Goal: Task Accomplishment & Management: Complete application form

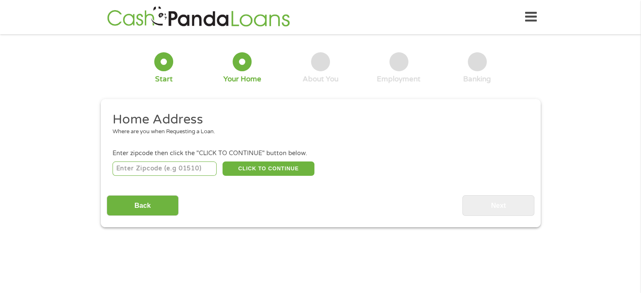
click at [135, 172] on input "number" at bounding box center [165, 168] width 104 height 14
type input "97007"
select select "[US_STATE]"
click at [259, 169] on button "CLICK TO CONTINUE" at bounding box center [269, 168] width 92 height 14
type input "97007"
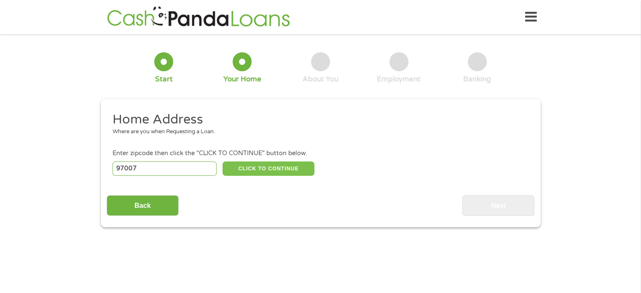
type input "Beaverton"
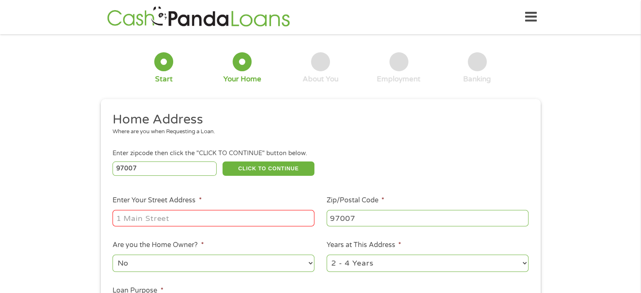
click at [236, 216] on input "Enter Your Street Address *" at bounding box center [214, 218] width 202 height 16
type input "[STREET_ADDRESS][PERSON_NAME]"
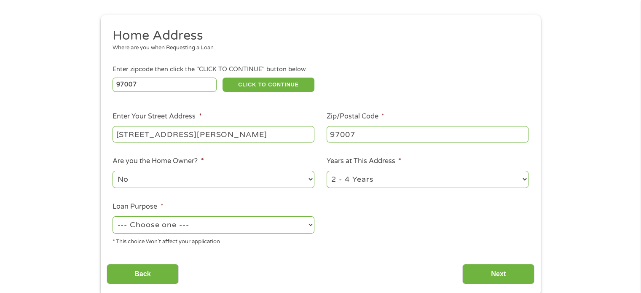
scroll to position [84, 0]
click at [258, 227] on select "--- Choose one --- Pay Bills Debt Consolidation Home Improvement Major Purchase…" at bounding box center [214, 224] width 202 height 17
select select "shorttermcash"
click at [113, 217] on select "--- Choose one --- Pay Bills Debt Consolidation Home Improvement Major Purchase…" at bounding box center [214, 224] width 202 height 17
click at [145, 271] on input "Back" at bounding box center [143, 273] width 72 height 21
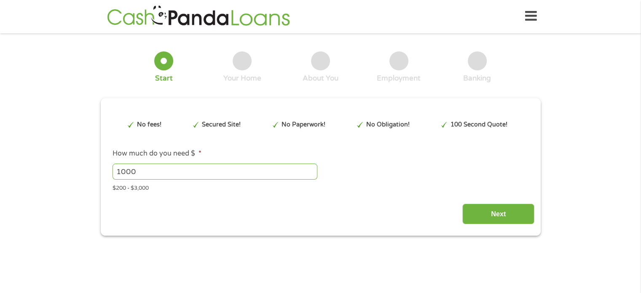
scroll to position [0, 0]
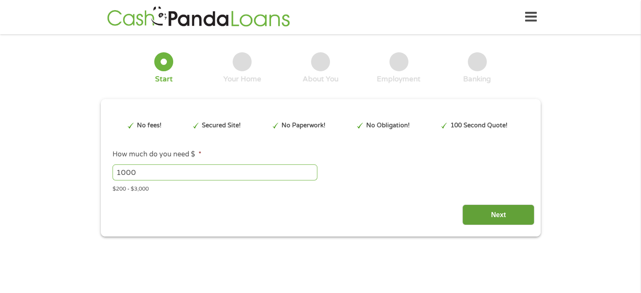
click at [487, 222] on input "Next" at bounding box center [498, 214] width 72 height 21
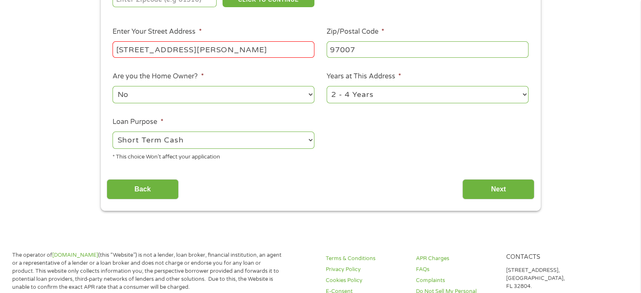
scroll to position [126, 0]
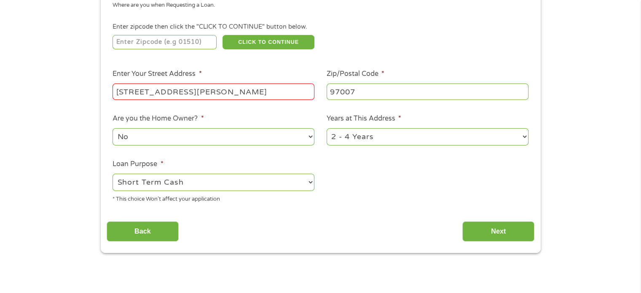
click at [164, 42] on input "number" at bounding box center [165, 42] width 104 height 14
type input "97007"
click at [253, 45] on button "CLICK TO CONTINUE" at bounding box center [269, 42] width 92 height 14
click at [473, 236] on input "Next" at bounding box center [498, 231] width 72 height 21
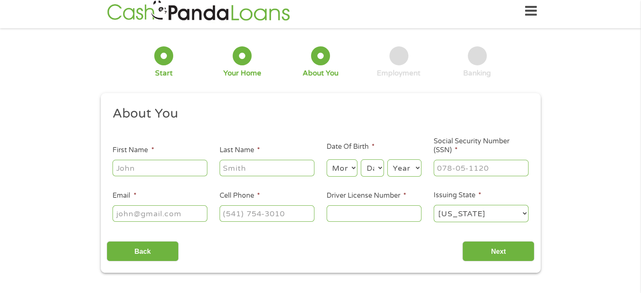
scroll to position [0, 0]
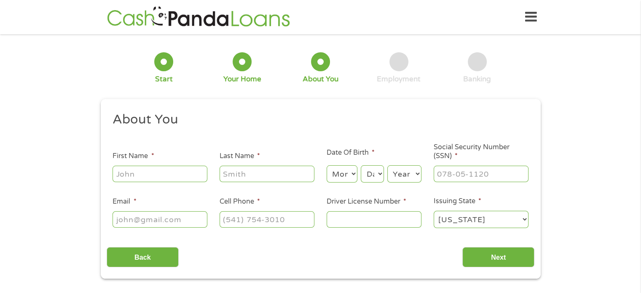
click at [174, 172] on input "First Name *" at bounding box center [160, 174] width 95 height 16
type input "[PERSON_NAME]"
type input "McBirnie"
type input "[EMAIL_ADDRESS][DOMAIN_NAME]"
type input "[PHONE_NUMBER]"
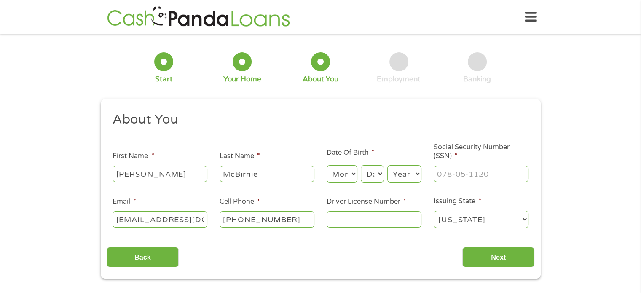
click at [348, 172] on select "Month 1 2 3 4 5 6 7 8 9 10 11 12" at bounding box center [342, 173] width 31 height 17
select select "7"
click at [327, 166] on select "Month 1 2 3 4 5 6 7 8 9 10 11 12" at bounding box center [342, 173] width 31 height 17
click at [373, 176] on select "Day 1 2 3 4 5 6 7 8 9 10 11 12 13 14 15 16 17 18 19 20 21 22 23 24 25 26 27 28 …" at bounding box center [372, 173] width 23 height 17
select select "3"
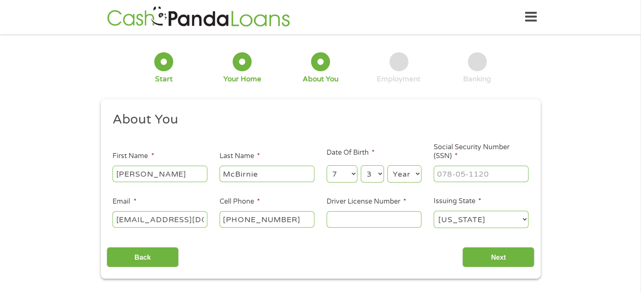
click at [361, 166] on select "Day 1 2 3 4 5 6 7 8 9 10 11 12 13 14 15 16 17 18 19 20 21 22 23 24 25 26 27 28 …" at bounding box center [372, 173] width 23 height 17
click at [406, 178] on select "Year [DATE] 2006 2005 2004 2003 2002 2001 2000 1999 1998 1997 1996 1995 1994 19…" at bounding box center [404, 173] width 34 height 17
select select "1978"
click at [387, 166] on select "Year [DATE] 2006 2005 2004 2003 2002 2001 2000 1999 1998 1997 1996 1995 1994 19…" at bounding box center [404, 173] width 34 height 17
click at [448, 176] on input "___-__-____" at bounding box center [481, 174] width 95 height 16
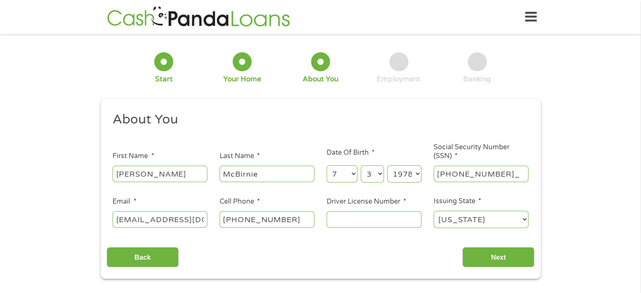
type input "528-63-4057"
click at [406, 216] on input "Driver License Number *" at bounding box center [374, 219] width 95 height 16
type input "6033072"
click at [492, 260] on input "Next" at bounding box center [498, 257] width 72 height 21
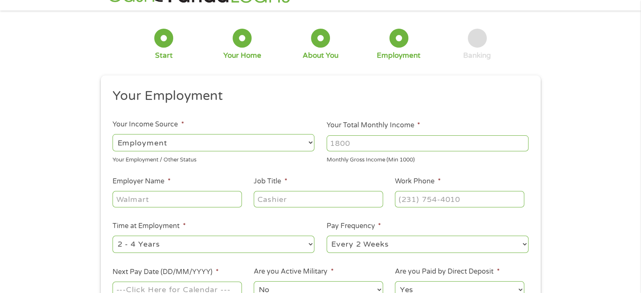
scroll to position [42, 0]
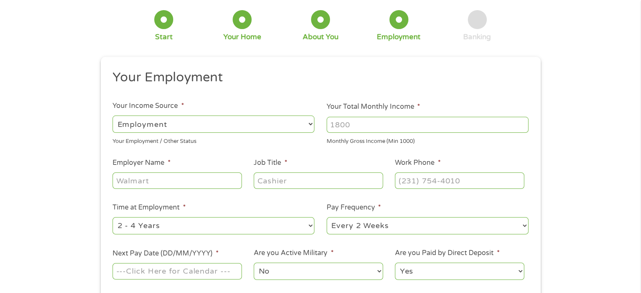
click at [350, 126] on input "Your Total Monthly Income *" at bounding box center [428, 125] width 202 height 16
type input "5400"
click at [209, 178] on input "Employer Name *" at bounding box center [177, 180] width 129 height 16
type input "Avenue5 Residential"
type input "Maintenance Supervisor"
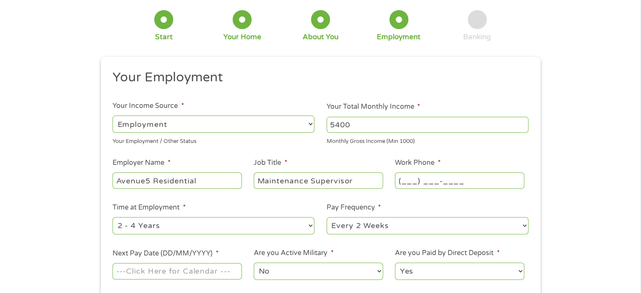
click at [414, 183] on input "(___) ___-____" at bounding box center [459, 180] width 129 height 16
drag, startPoint x: 486, startPoint y: 185, endPoint x: 390, endPoint y: 182, distance: 95.3
click at [390, 182] on li "Work Phone * (__9) [PHONE_NUMBER]" at bounding box center [459, 174] width 141 height 32
type input "[PHONE_NUMBER]"
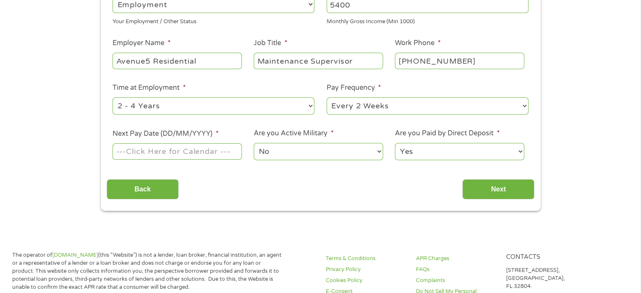
scroll to position [169, 0]
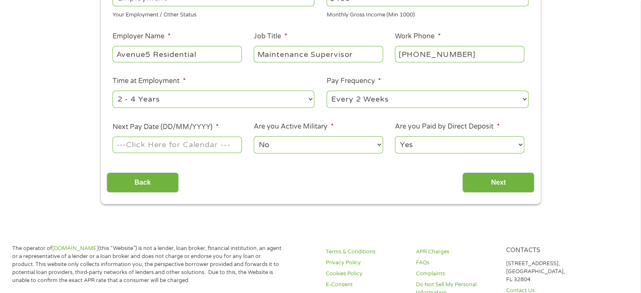
click at [279, 102] on select "--- Choose one --- 1 Year or less 1 - 2 Years 2 - 4 Years Over 4 Years" at bounding box center [214, 99] width 202 height 17
select select "24months"
click at [113, 91] on select "--- Choose one --- 1 Year or less 1 - 2 Years 2 - 4 Years Over 4 Years" at bounding box center [214, 99] width 202 height 17
click at [219, 149] on input "Next Pay Date (DD/MM/YYYY) *" at bounding box center [177, 145] width 129 height 16
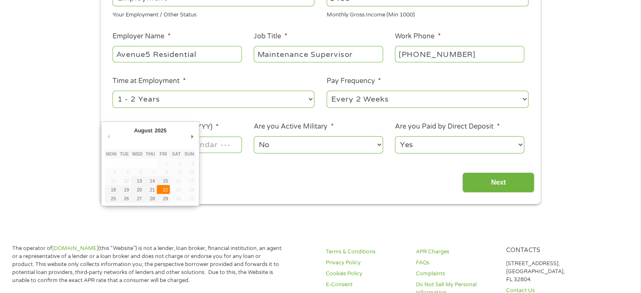
type input "[DATE]"
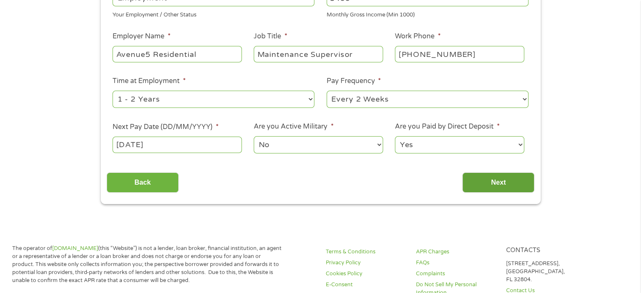
click at [494, 185] on input "Next" at bounding box center [498, 182] width 72 height 21
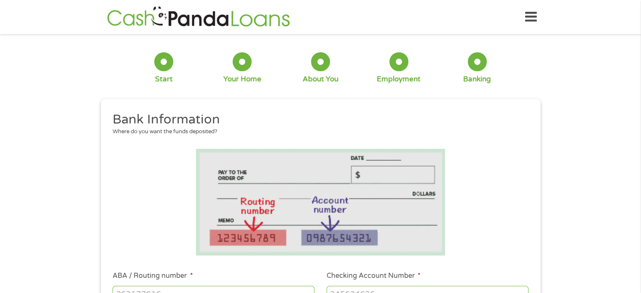
scroll to position [84, 0]
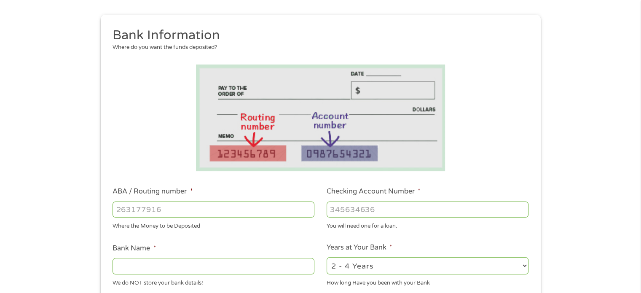
click at [486, 140] on li at bounding box center [321, 118] width 428 height 107
click at [188, 215] on input "ABA / Routing number *" at bounding box center [214, 210] width 202 height 16
click at [151, 209] on input "ABA / Routing number *" at bounding box center [214, 210] width 202 height 16
click at [390, 212] on input "Checking Account Number *" at bounding box center [428, 210] width 202 height 16
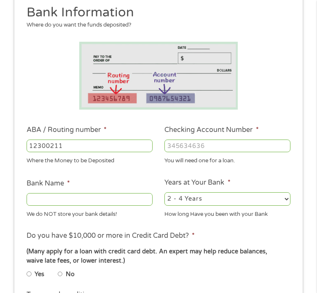
scroll to position [86, 0]
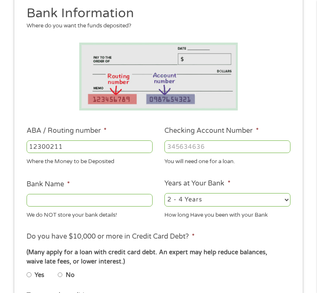
click at [71, 153] on input "12300211" at bounding box center [90, 146] width 126 height 13
type input "123002011"
type input "KEY BANK"
type input "123002011"
click at [233, 153] on input "Checking Account Number *" at bounding box center [227, 146] width 126 height 13
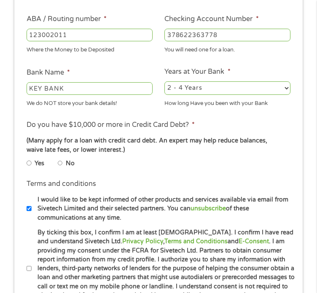
scroll to position [212, 0]
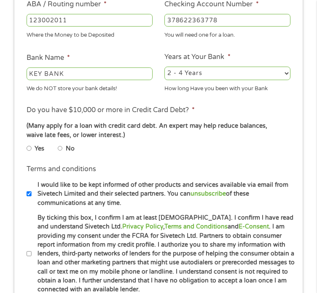
type input "378622363778"
click at [59, 153] on input "No" at bounding box center [60, 148] width 5 height 10
radio input "true"
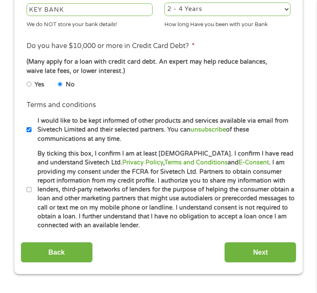
scroll to position [297, 0]
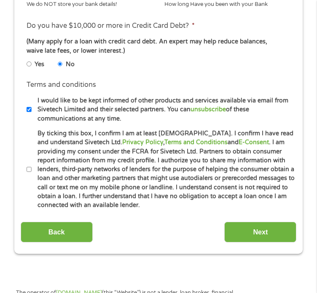
click at [30, 175] on input "By ticking this box, I confirm I am at least [DEMOGRAPHIC_DATA]. I confirm I ha…" at bounding box center [29, 169] width 5 height 10
checkbox input "true"
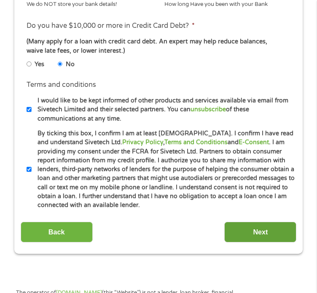
click at [235, 242] on input "Next" at bounding box center [260, 232] width 72 height 21
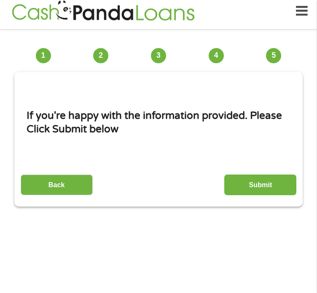
scroll to position [6, 0]
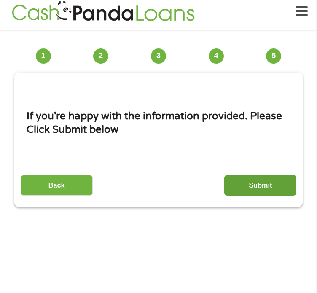
click at [255, 195] on input "Submit" at bounding box center [260, 185] width 72 height 21
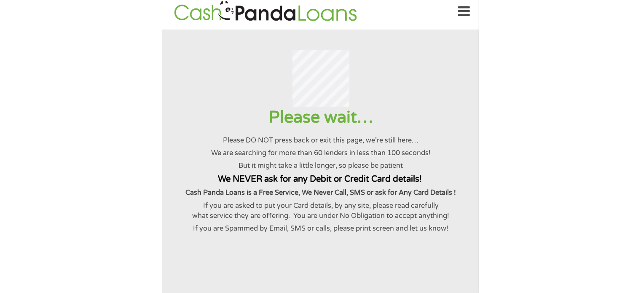
scroll to position [0, 0]
